Goal: Navigation & Orientation: Find specific page/section

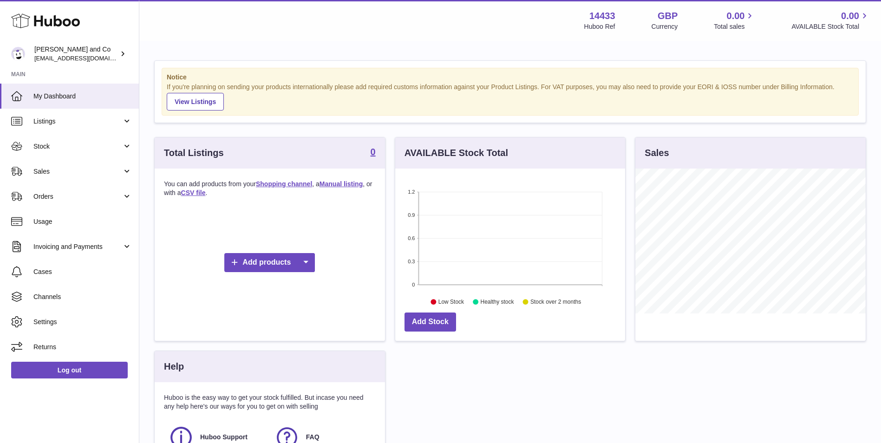
scroll to position [145, 230]
click at [61, 152] on link "Stock" at bounding box center [69, 146] width 139 height 25
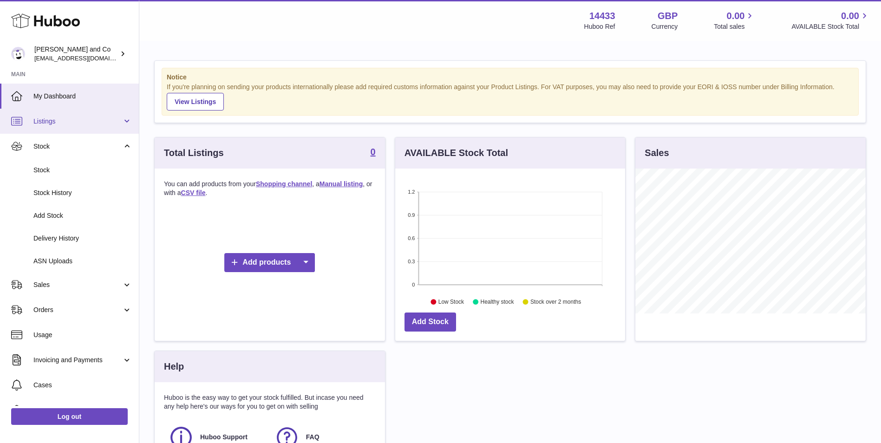
click at [80, 123] on span "Listings" at bounding box center [77, 121] width 89 height 9
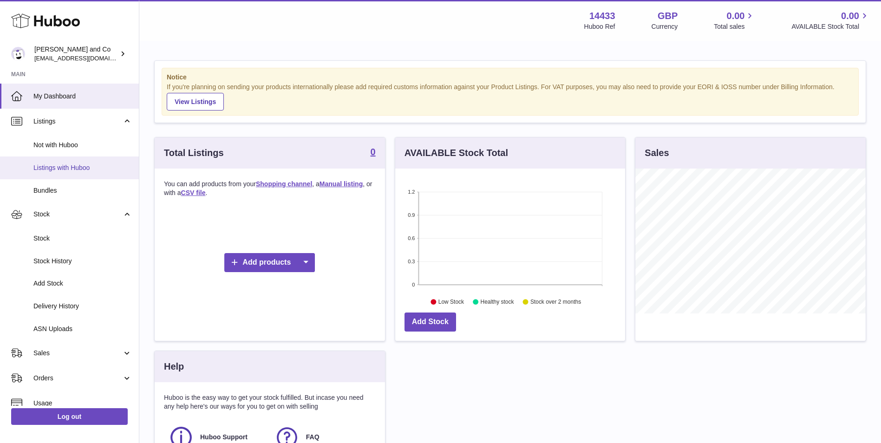
click at [76, 165] on span "Listings with Huboo" at bounding box center [82, 167] width 98 height 9
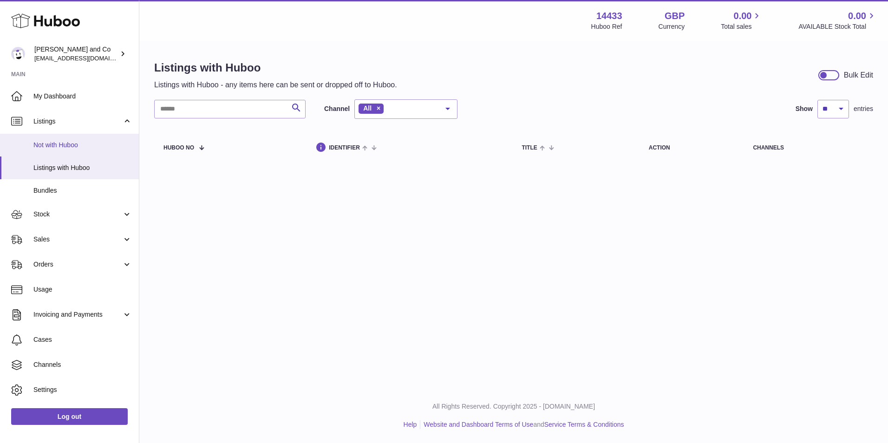
click at [102, 142] on span "Not with Huboo" at bounding box center [82, 145] width 98 height 9
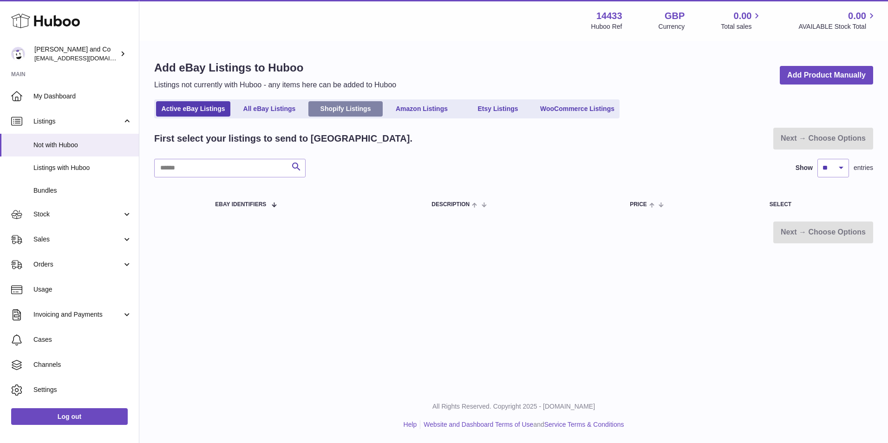
click at [347, 110] on link "Shopify Listings" at bounding box center [345, 108] width 74 height 15
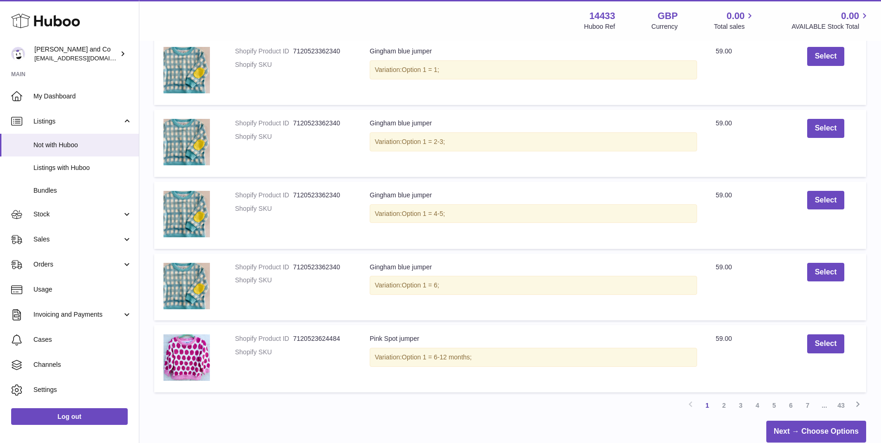
scroll to position [542, 0]
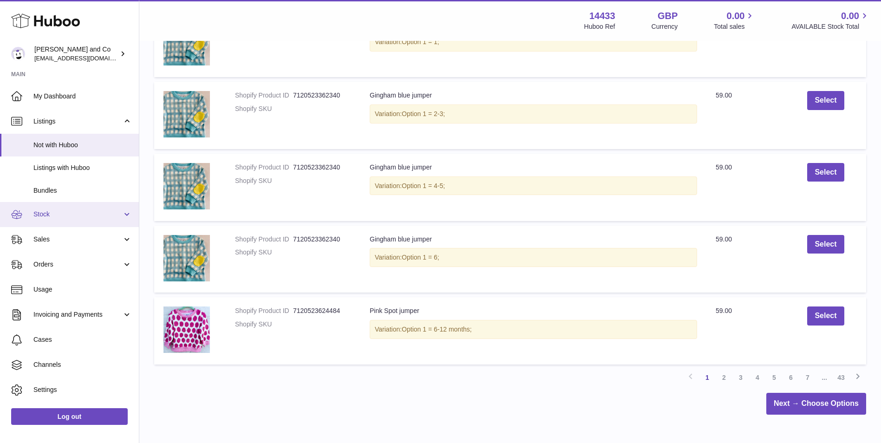
click at [79, 213] on span "Stock" at bounding box center [77, 214] width 89 height 9
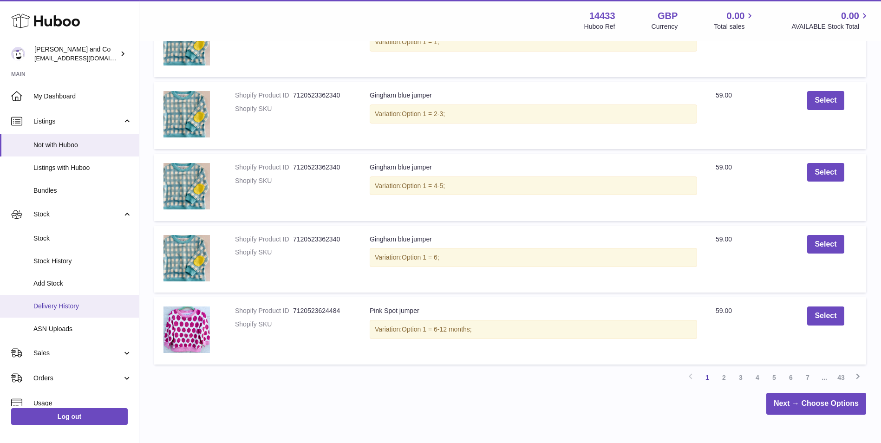
click at [94, 304] on span "Delivery History" at bounding box center [82, 306] width 98 height 9
